Goal: Navigation & Orientation: Find specific page/section

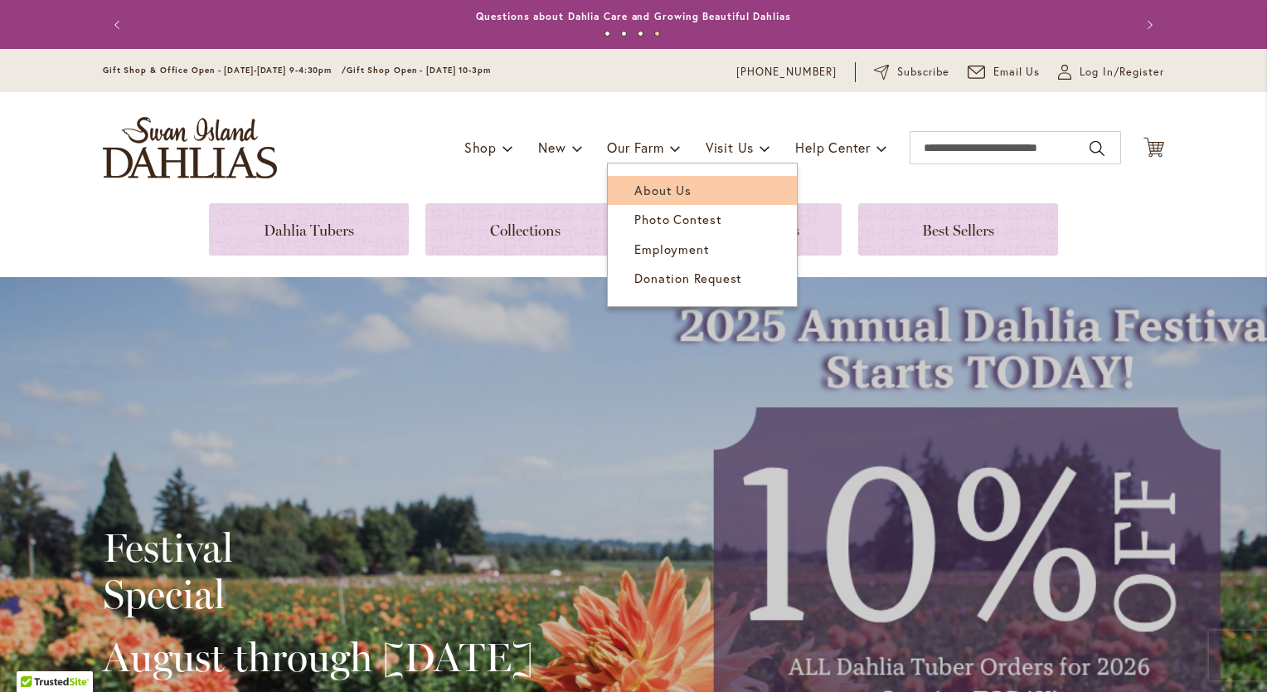
click at [659, 187] on span "About Us" at bounding box center [663, 190] width 56 height 17
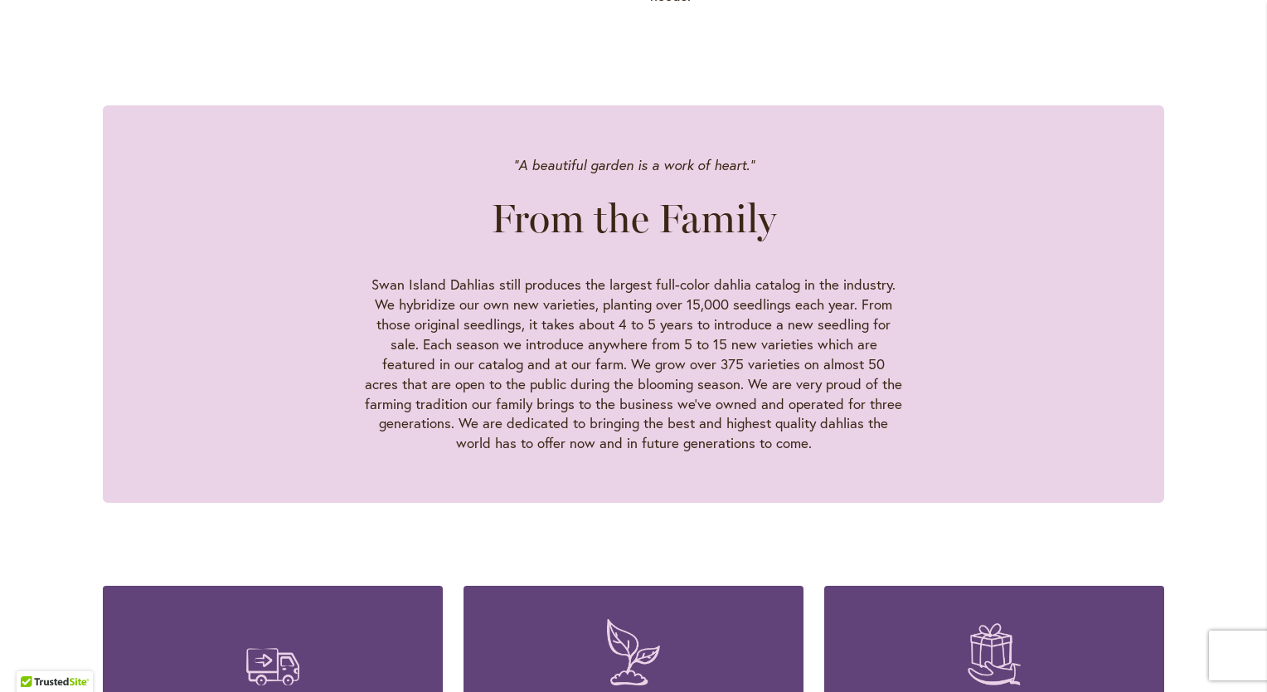
scroll to position [1410, 0]
